Goal: Task Accomplishment & Management: Manage account settings

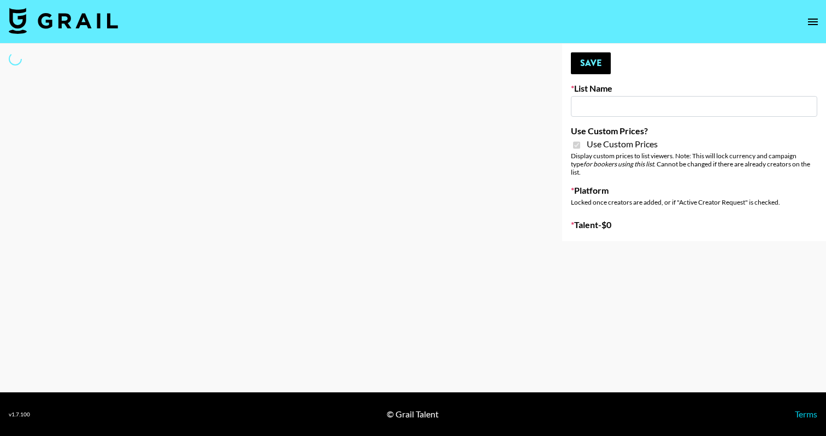
type input "Superpower (11th Sept)"
checkbox input "true"
select select "Brand"
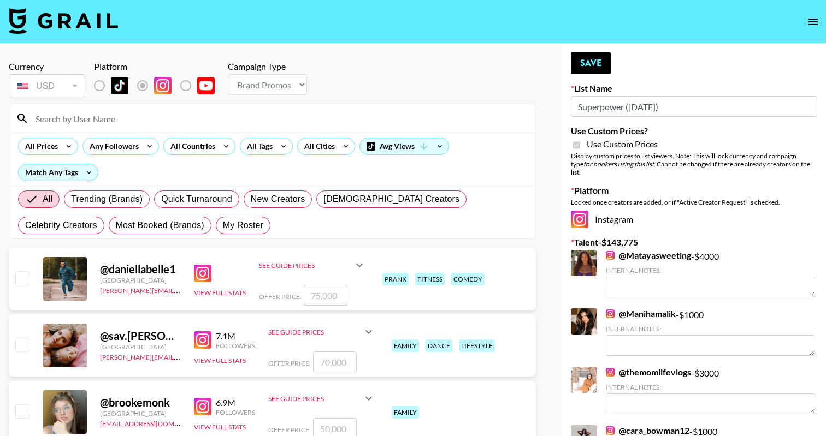
click at [264, 122] on input at bounding box center [279, 118] width 500 height 17
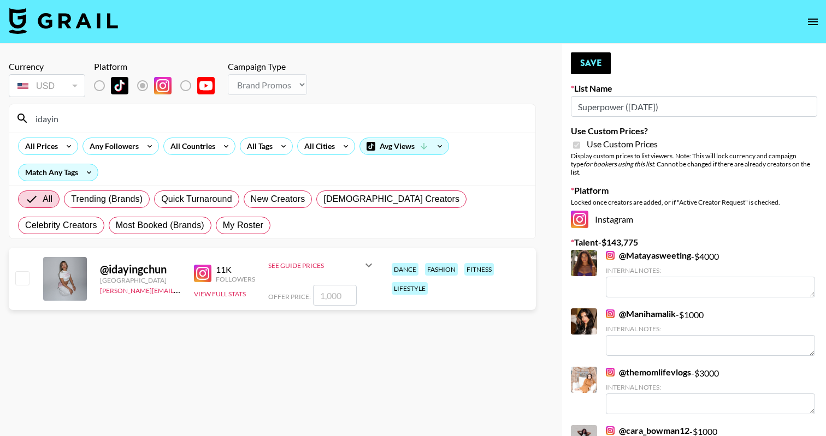
type input "idayin"
click at [17, 277] on input "checkbox" at bounding box center [21, 277] width 13 height 13
checkbox input "true"
type input "1000"
click at [582, 60] on button "Save" at bounding box center [591, 63] width 40 height 22
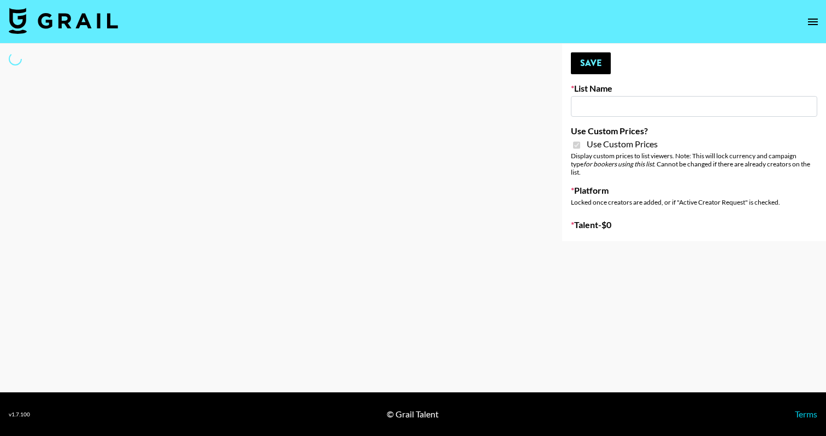
type input "Anker For Soundcore"
checkbox input "true"
select select "Brand"
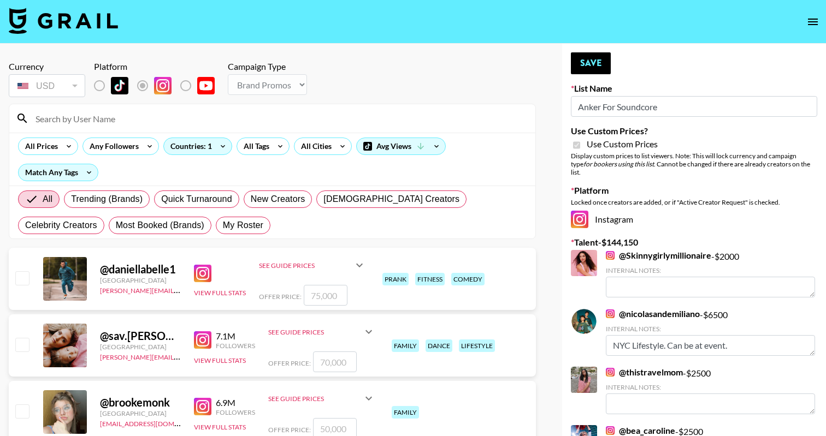
click at [210, 128] on div at bounding box center [272, 118] width 526 height 28
click at [208, 122] on input at bounding box center [279, 118] width 500 height 17
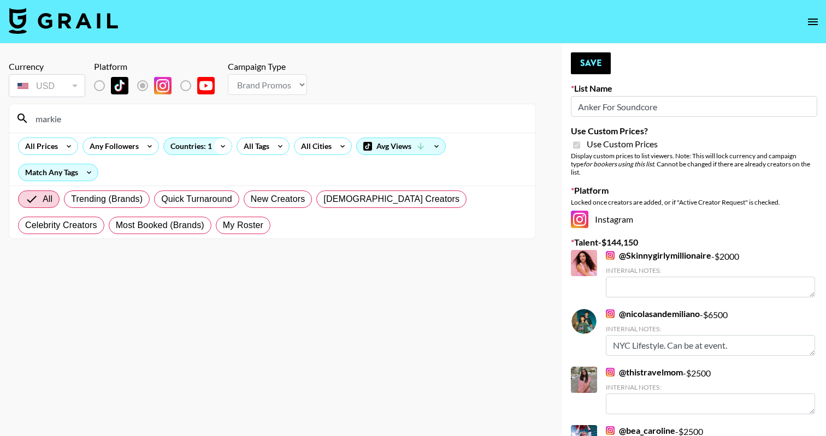
click at [216, 146] on icon at bounding box center [222, 146] width 17 height 16
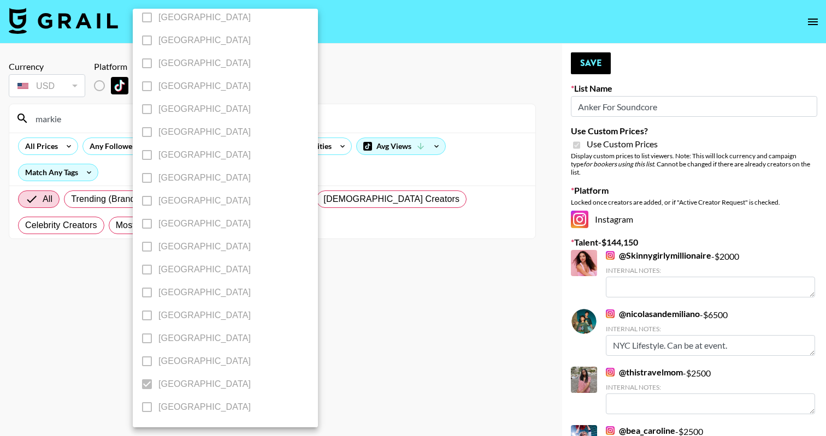
scroll to position [837, 0]
click at [394, 290] on div at bounding box center [413, 218] width 826 height 436
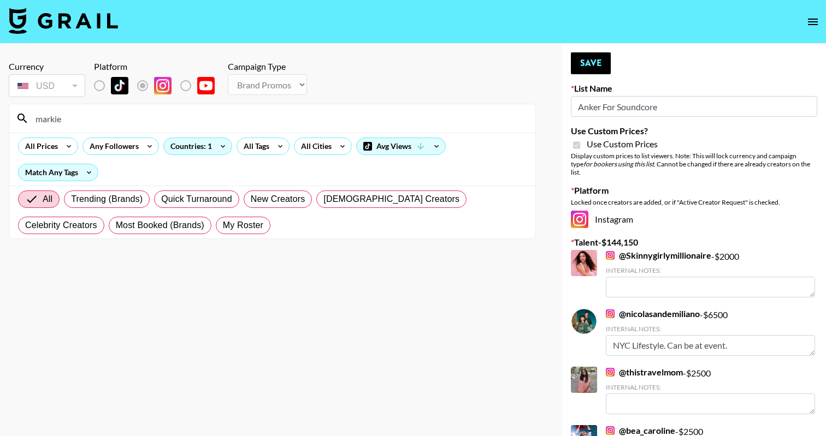
click at [87, 118] on input "markie" at bounding box center [279, 118] width 500 height 17
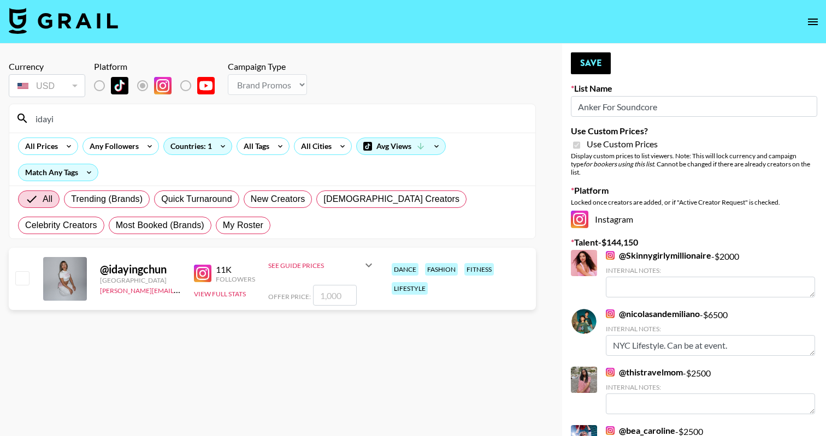
type input "idayi"
click at [17, 285] on input "checkbox" at bounding box center [21, 277] width 13 height 13
checkbox input "true"
type input "1000"
click at [595, 58] on button "Save" at bounding box center [591, 63] width 40 height 22
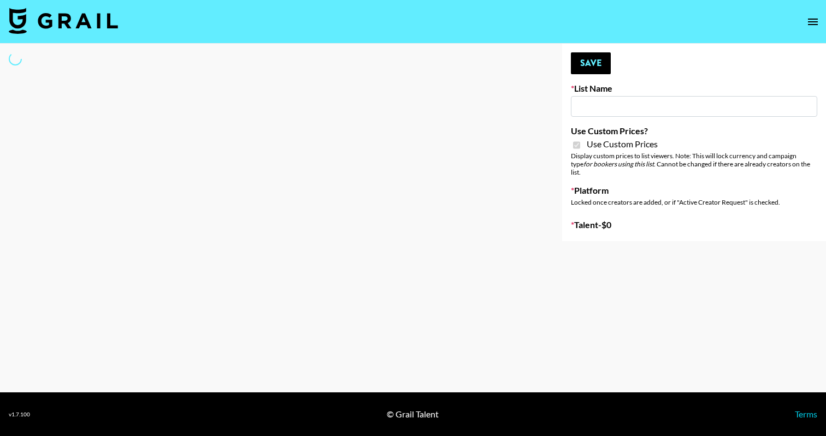
type input "Redence Beauty"
checkbox input "true"
select select "Brand"
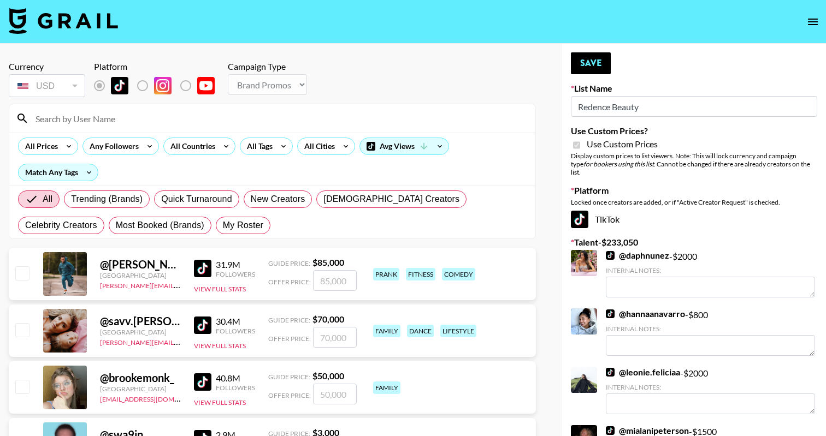
click at [106, 106] on div at bounding box center [272, 118] width 526 height 28
click at [110, 125] on input at bounding box center [279, 118] width 500 height 17
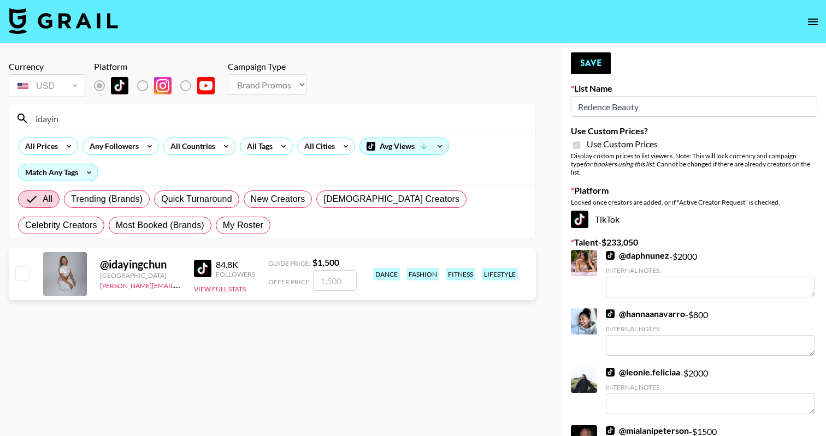
type input "idayin"
click at [17, 271] on input "checkbox" at bounding box center [21, 273] width 13 height 13
checkbox input "true"
type input "1500"
click at [592, 54] on button "Save" at bounding box center [591, 63] width 40 height 22
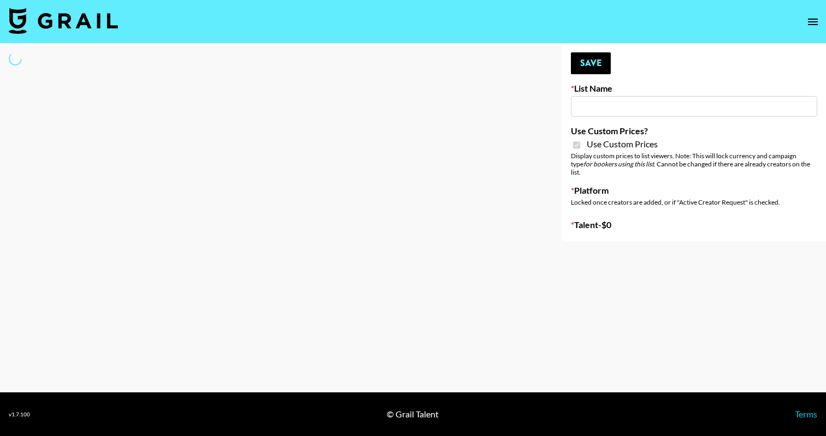
type input "Dime Beauty"
checkbox input "true"
select select "Brand"
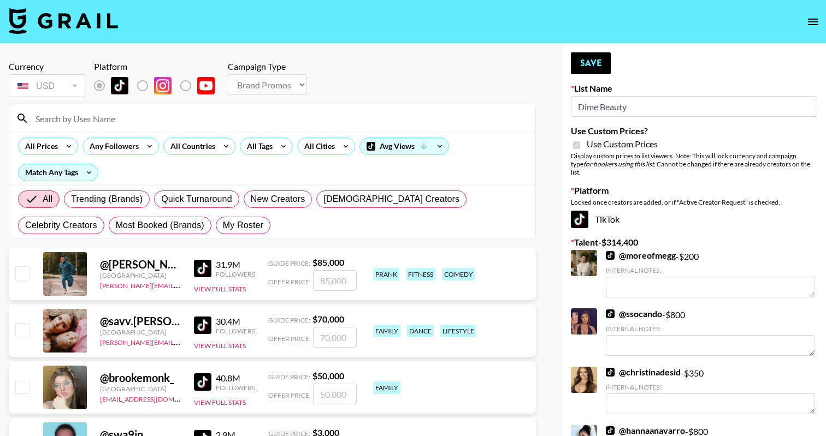
click at [198, 110] on input at bounding box center [279, 118] width 500 height 17
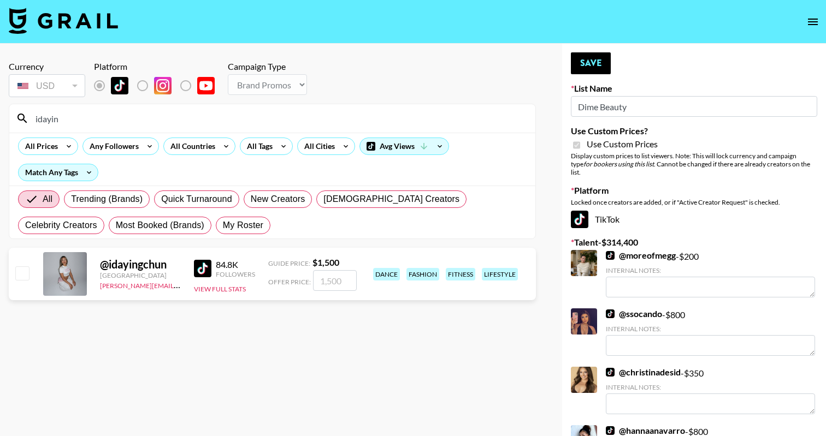
type input "idayin"
click at [20, 277] on input "checkbox" at bounding box center [21, 273] width 13 height 13
checkbox input "true"
type input "1500"
click at [592, 62] on button "Save" at bounding box center [591, 63] width 40 height 22
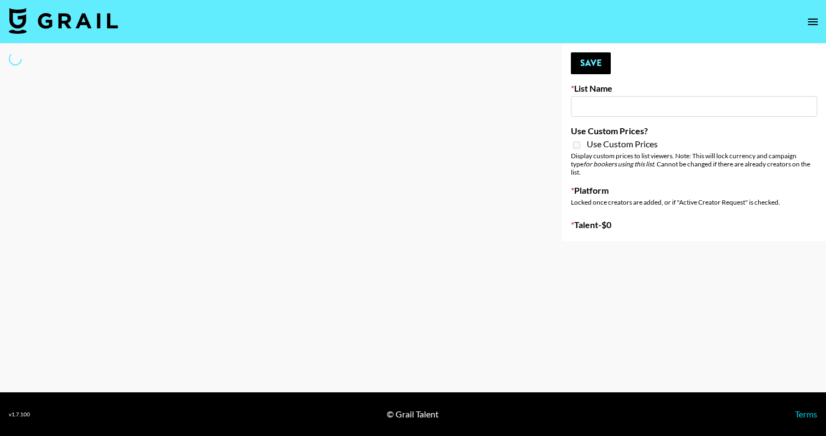
type input "Cosplay"
select select "Song"
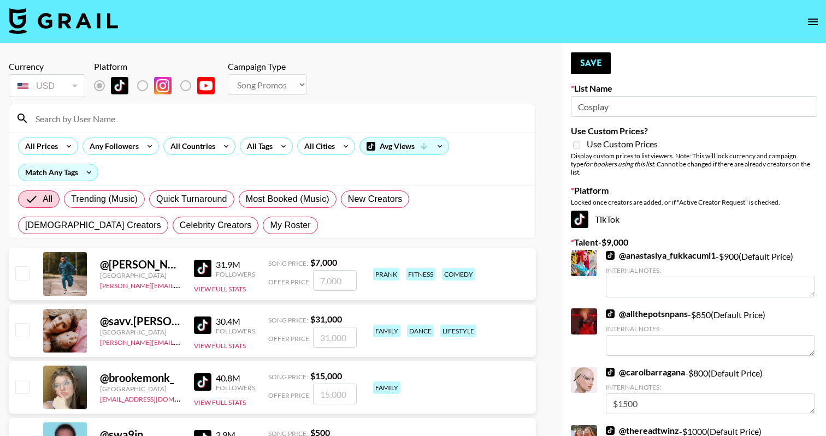
click at [253, 116] on input at bounding box center [279, 118] width 500 height 17
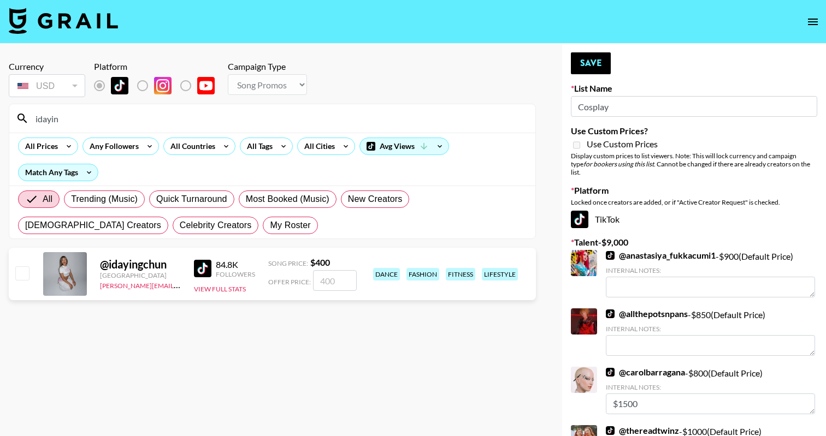
type input "idayin"
click at [16, 272] on input "checkbox" at bounding box center [21, 273] width 13 height 13
checkbox input "true"
type input "400"
click at [585, 68] on button "Save" at bounding box center [591, 63] width 40 height 22
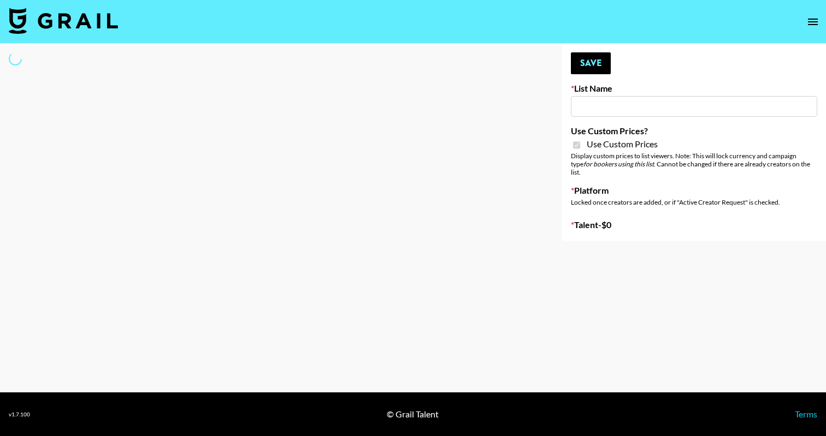
type input "[PERSON_NAME] ([DATE])"
checkbox input "true"
select select "Brand"
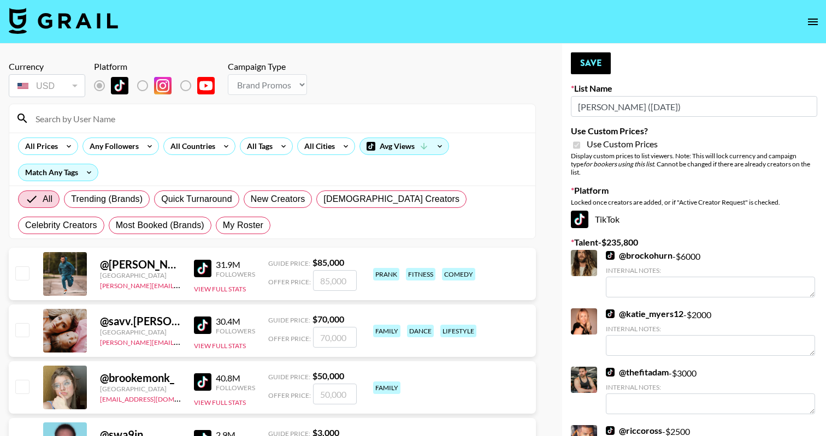
click at [188, 118] on input at bounding box center [279, 118] width 500 height 17
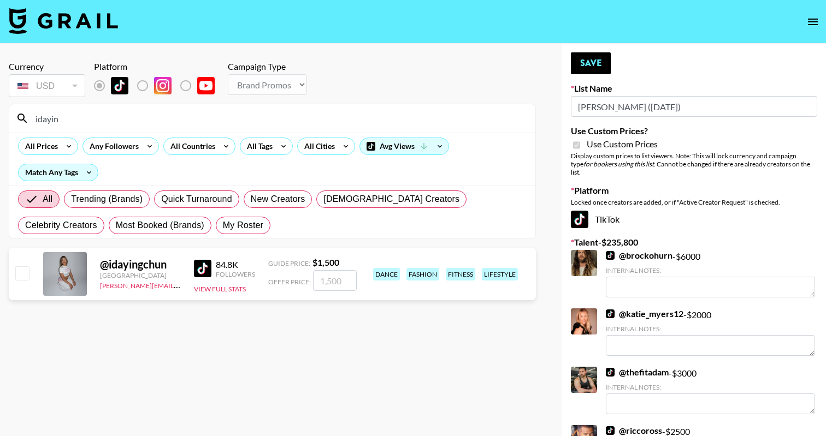
type input "idayin"
click at [21, 262] on div "@ idayingchun United States [PERSON_NAME][EMAIL_ADDRESS][DOMAIN_NAME] 84.8K Fol…" at bounding box center [272, 274] width 527 height 52
click at [21, 273] on input "checkbox" at bounding box center [21, 273] width 13 height 13
checkbox input "true"
type input "1500"
